Goal: Browse casually

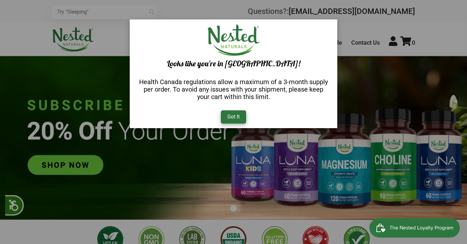
click at [231, 116] on div "Got It" at bounding box center [233, 116] width 25 height 13
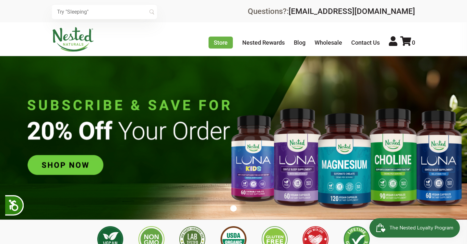
click at [76, 165] on img at bounding box center [233, 138] width 467 height 164
